Goal: Task Accomplishment & Management: Manage account settings

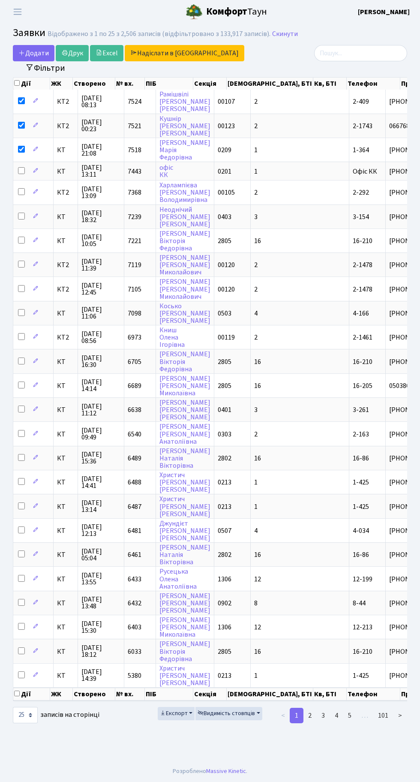
select select "25"
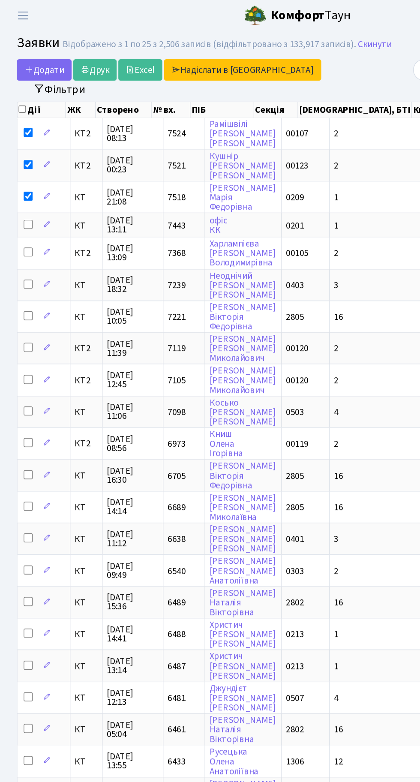
scroll to position [1, 0]
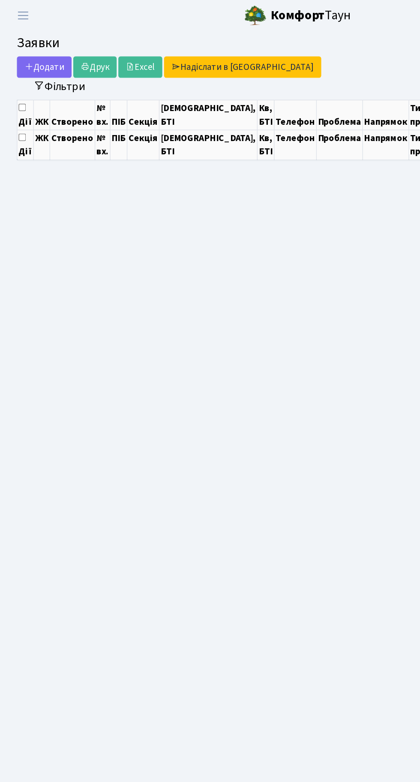
select select "25"
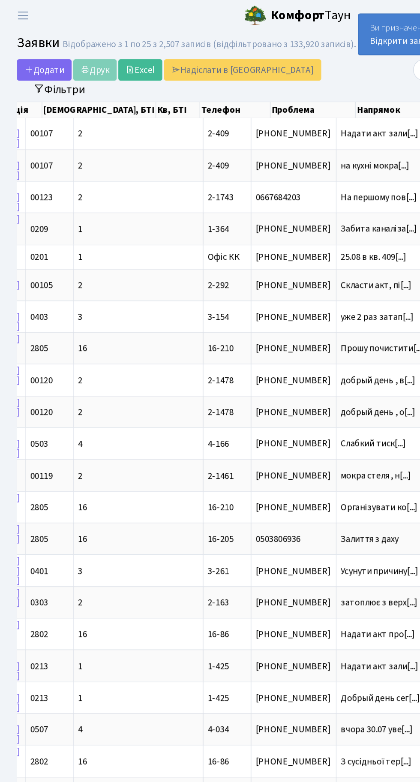
scroll to position [0, 195]
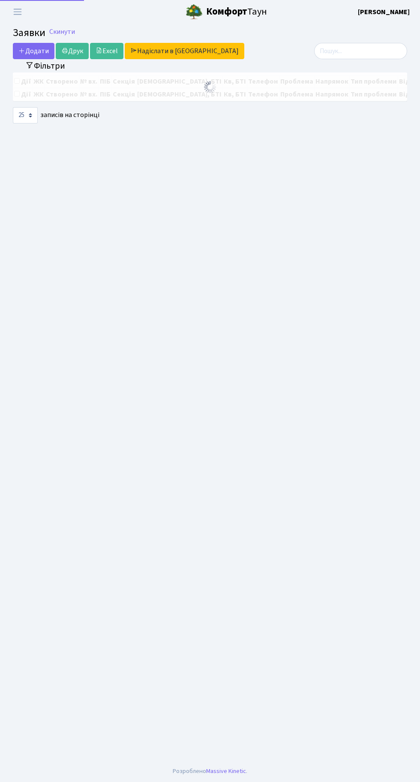
select select "25"
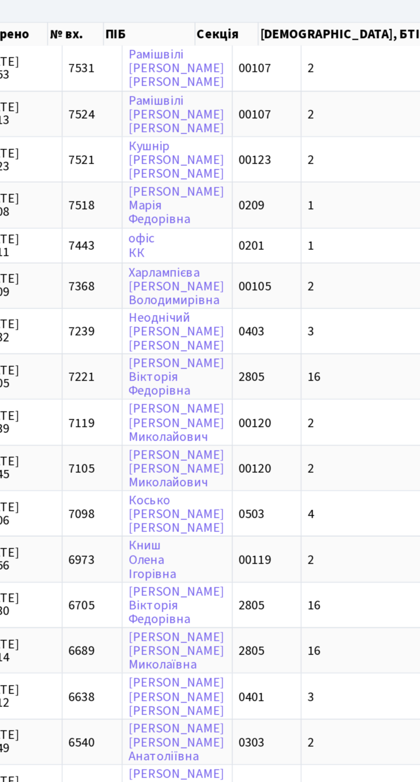
scroll to position [0, 1]
